Goal: Information Seeking & Learning: Learn about a topic

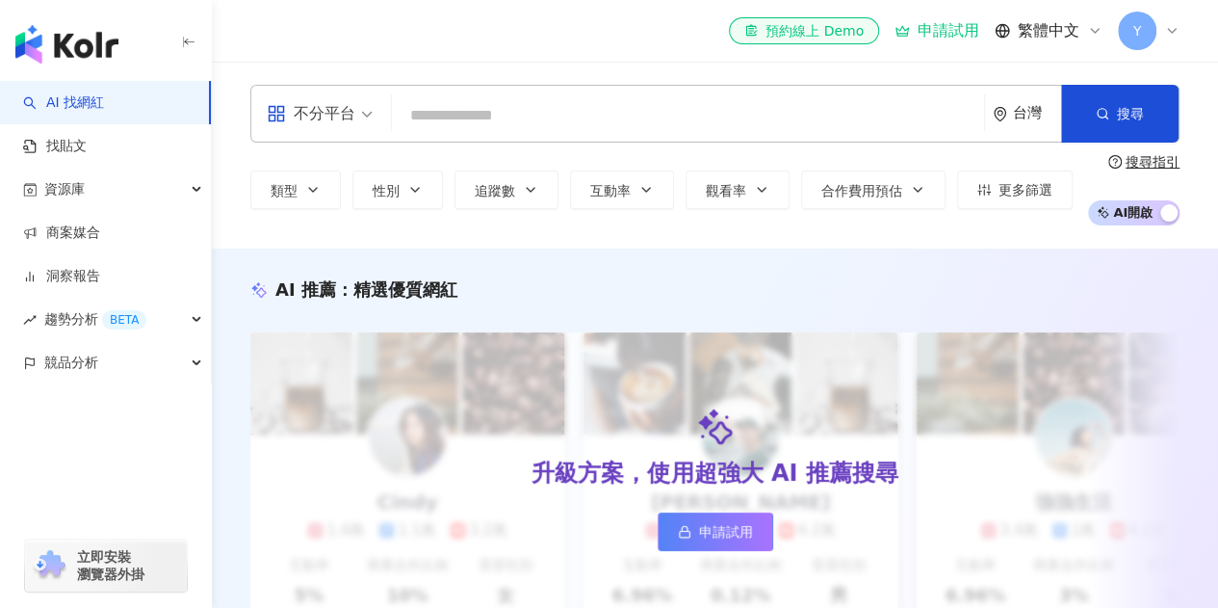
click at [447, 104] on input "search" at bounding box center [688, 115] width 577 height 37
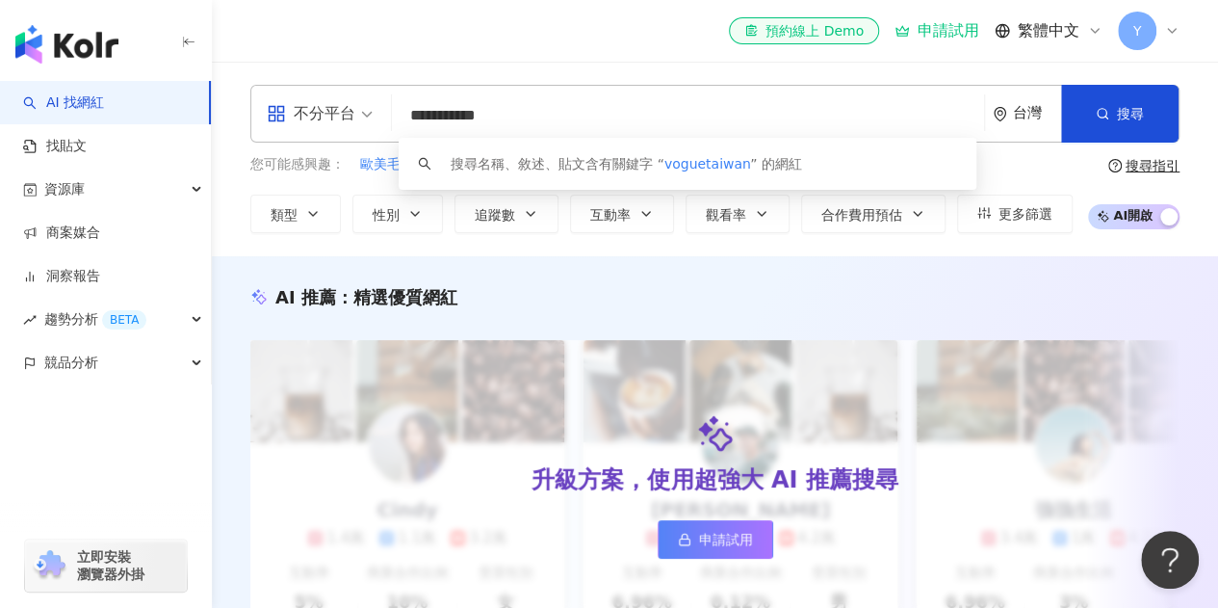
type input "**********"
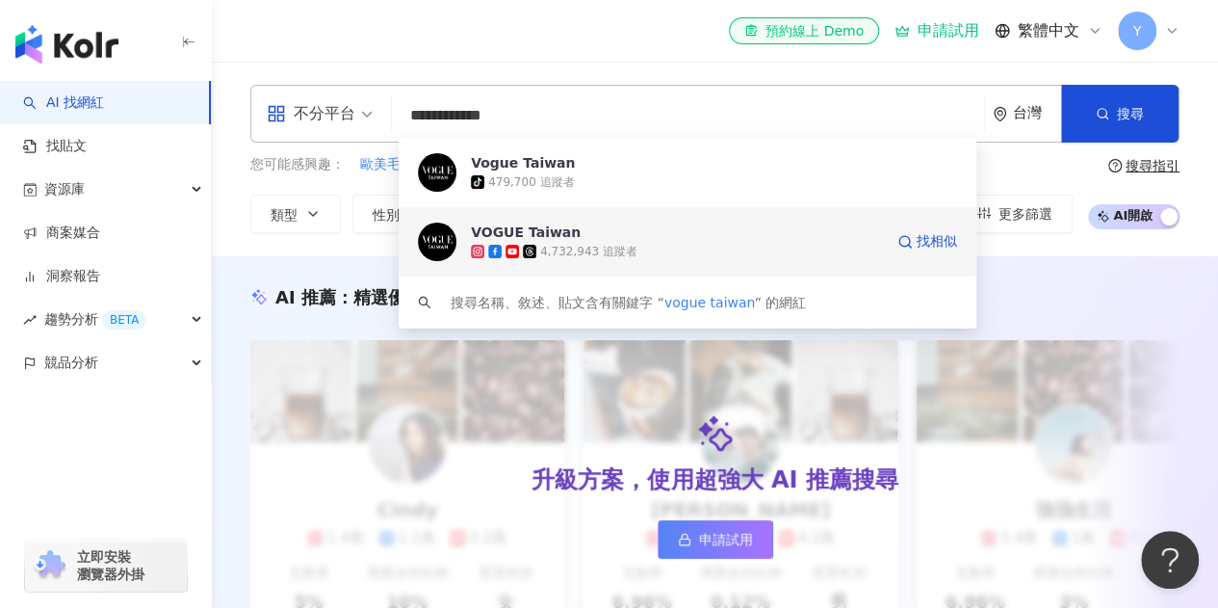
click at [584, 244] on div "4,732,943 追蹤者" at bounding box center [588, 252] width 97 height 16
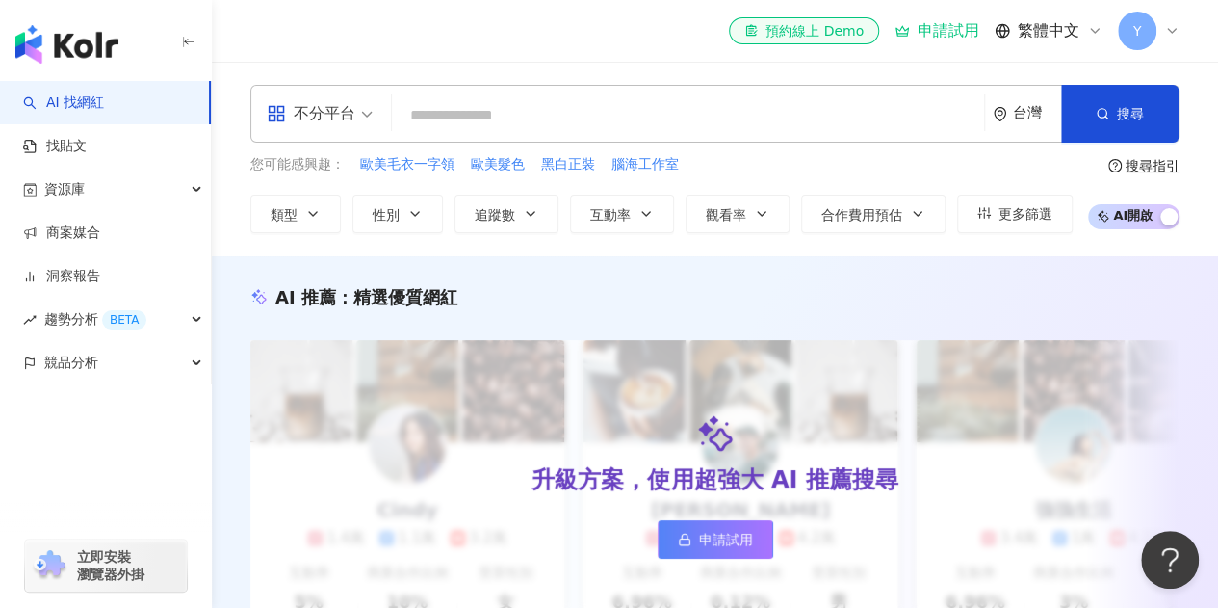
click at [659, 105] on input "search" at bounding box center [688, 115] width 577 height 37
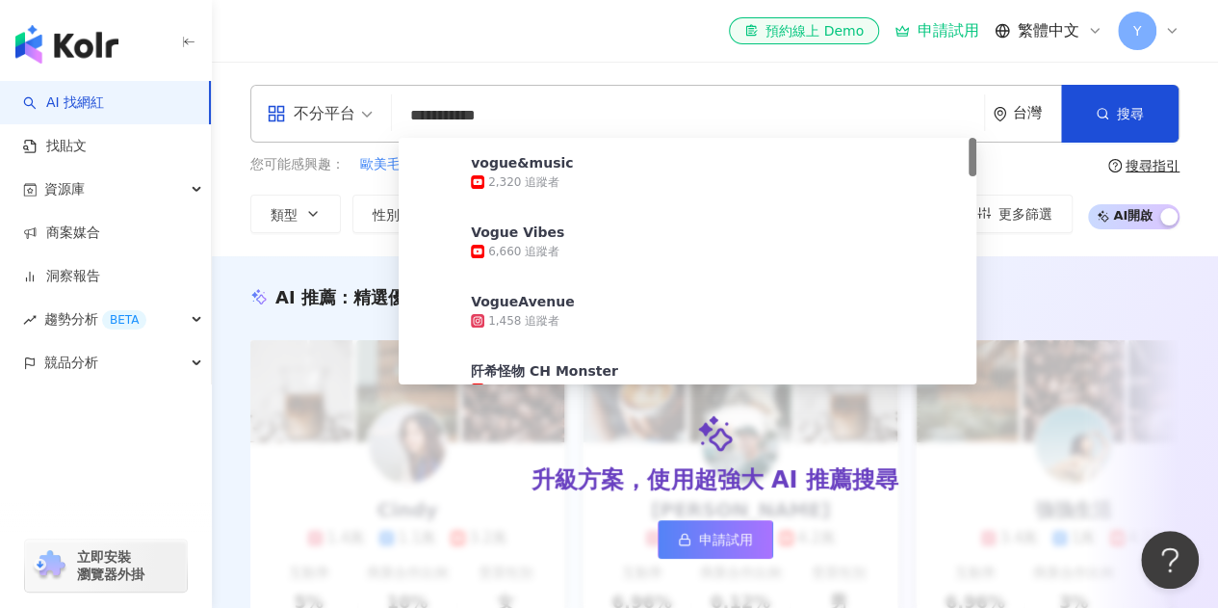
type input "**********"
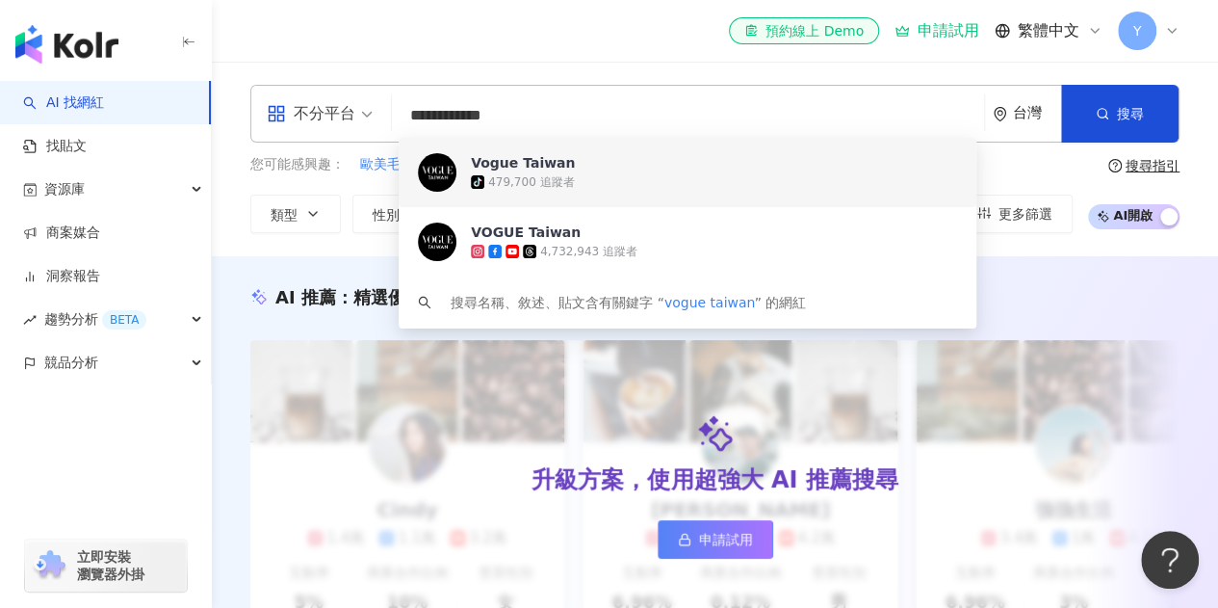
click at [631, 168] on span "Vogue Taiwan" at bounding box center [677, 162] width 412 height 19
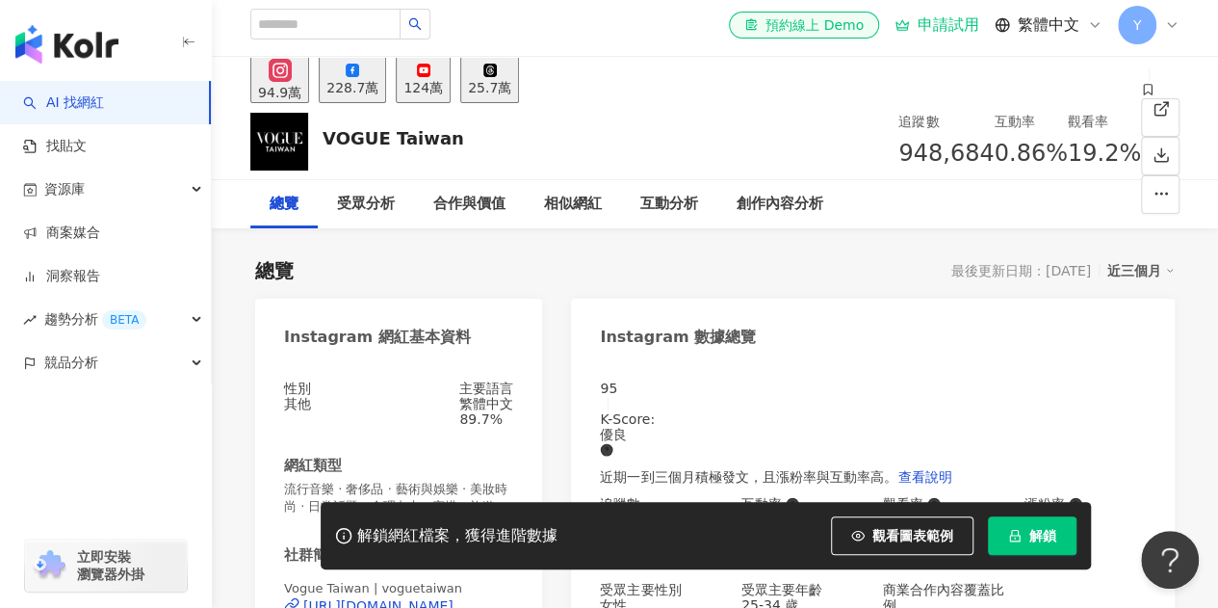
scroll to position [289, 0]
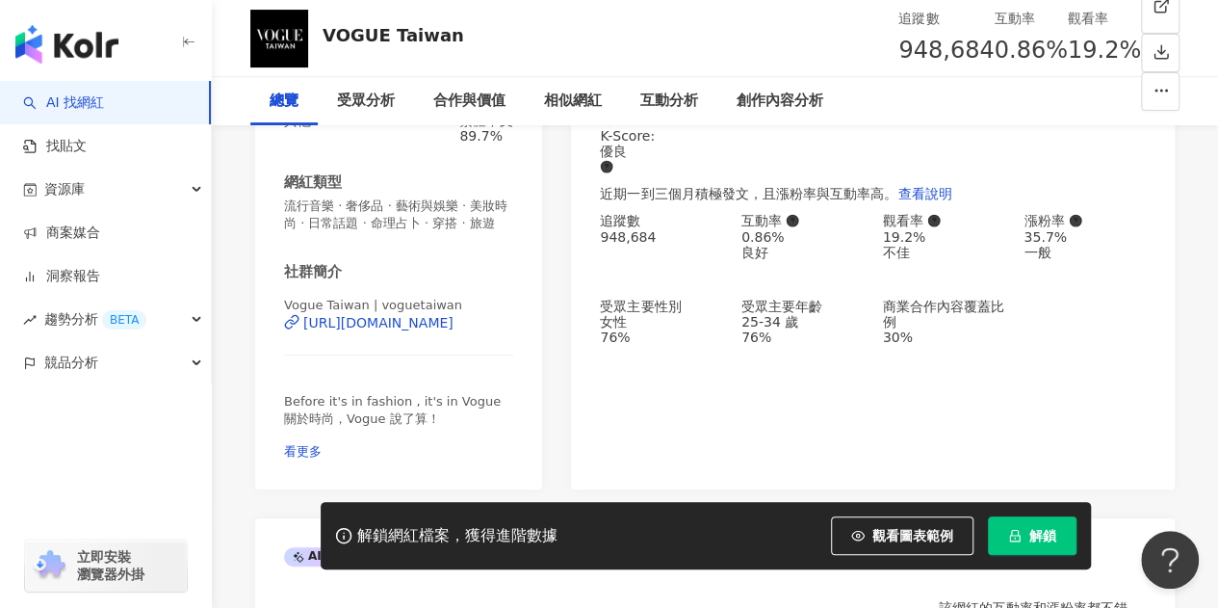
click at [682, 231] on div "95 K-Score : 優良 近期一到三個月積極發文，且漲粉率與互動率高。 查看說明 追蹤數 948,684 互動率 0.86% 良好 觀看率 19.2% …" at bounding box center [873, 283] width 604 height 411
click at [682, 231] on div "948,684" at bounding box center [661, 236] width 122 height 15
click at [686, 236] on div "95 K-Score : 優良 近期一到三個月積極發文，且漲粉率與互動率高。 查看說明 追蹤數 948,684 互動率 0.86% 良好 觀看率 19.2% …" at bounding box center [873, 283] width 604 height 411
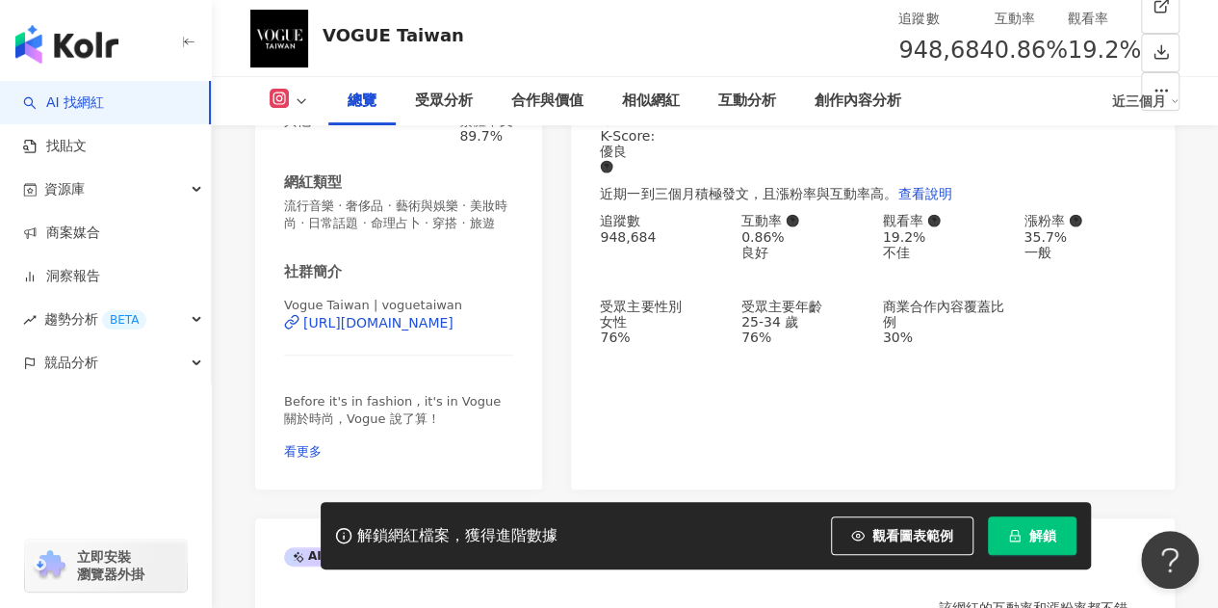
click at [803, 393] on div "95 K-Score : 優良 近期一到三個月積極發文，且漲粉率與互動率高。 查看說明 追蹤數 948,684 互動率 0.86% 良好 觀看率 19.2% …" at bounding box center [873, 283] width 604 height 411
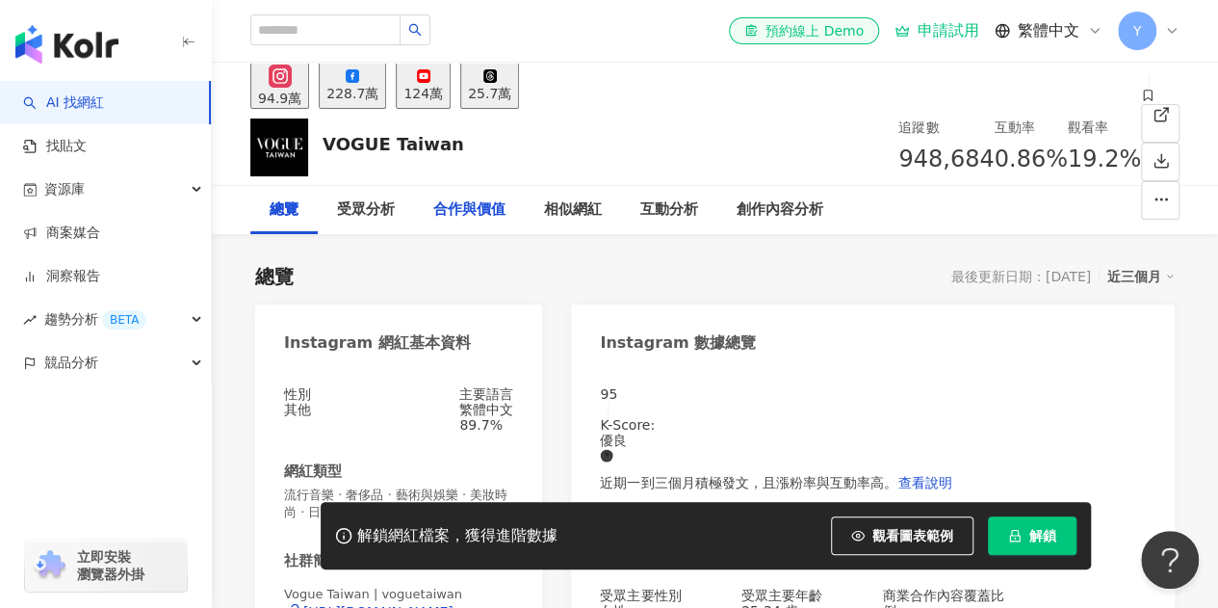
scroll to position [0, 0]
click at [416, 117] on div "VOGUE Taiwan 追蹤數 948,684 互動率 0.86% 觀看率 19.2%" at bounding box center [715, 147] width 1006 height 76
click at [378, 91] on div "228.7萬" at bounding box center [352, 93] width 52 height 15
click at [378, 97] on div "228.7萬" at bounding box center [352, 93] width 52 height 15
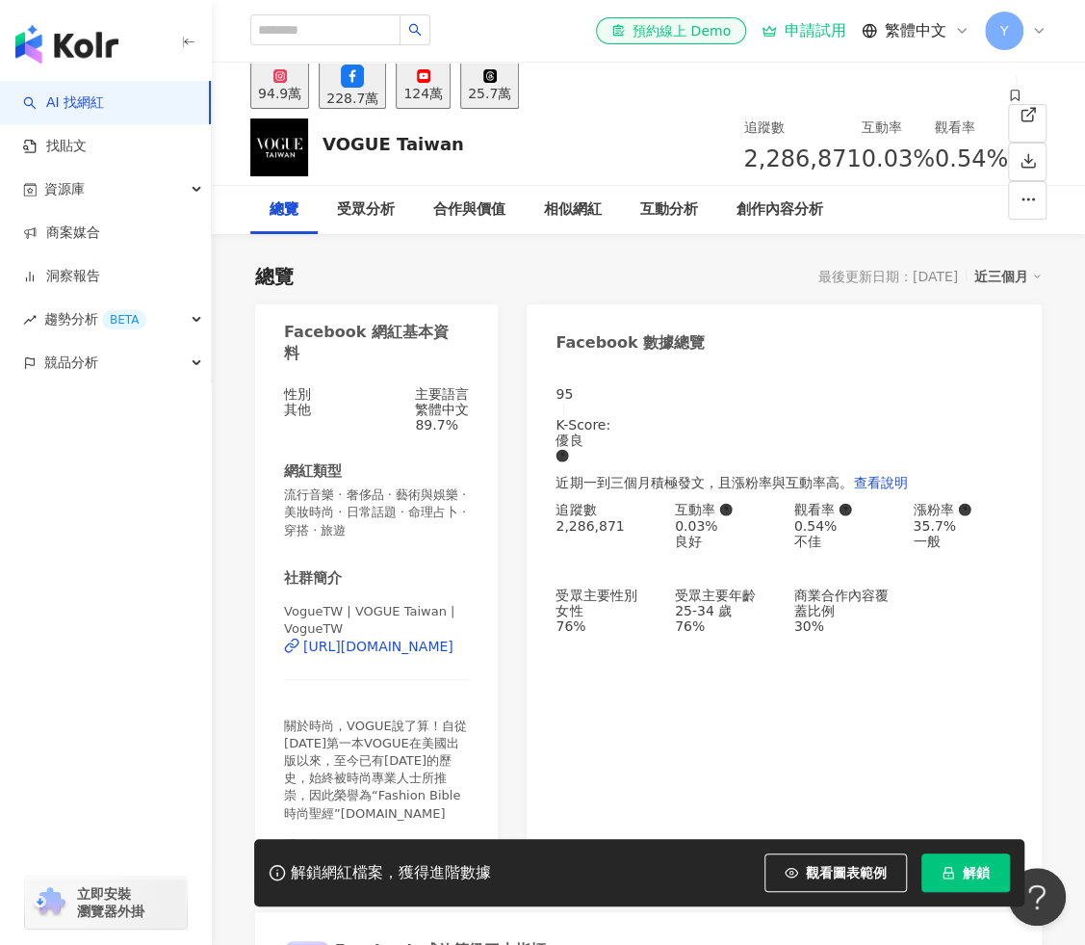
click at [511, 88] on div "25.7萬" at bounding box center [489, 93] width 43 height 15
